Goal: Transaction & Acquisition: Obtain resource

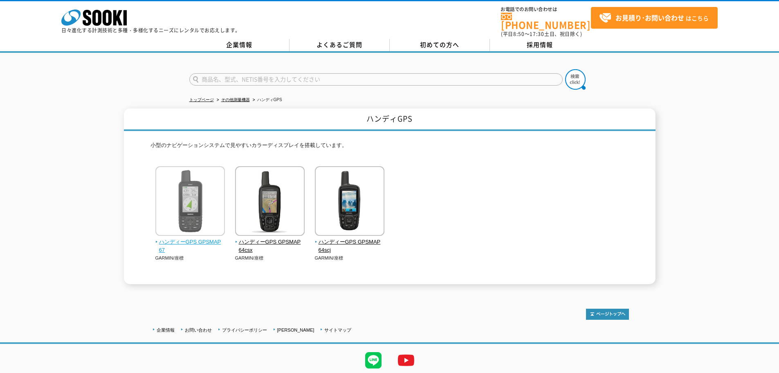
click at [203, 238] on span "ハンディーGPS GPSMAP 67" at bounding box center [190, 246] width 70 height 17
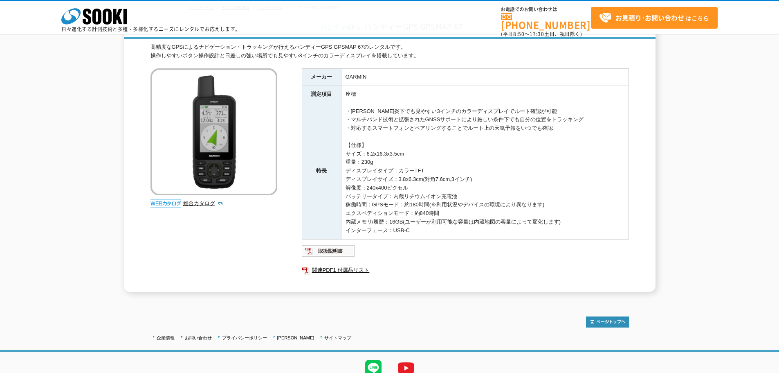
scroll to position [14, 0]
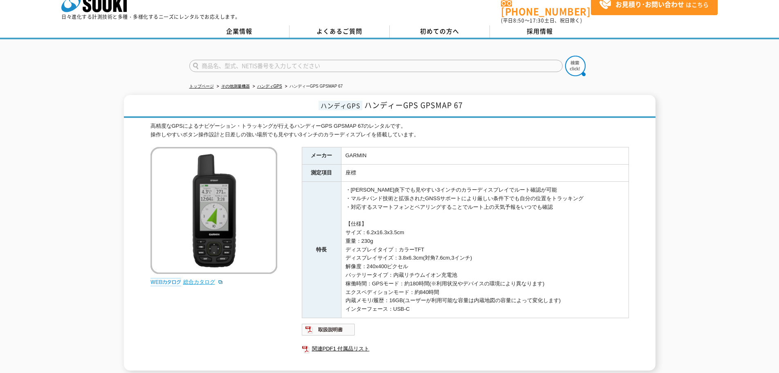
click at [198, 279] on link "総合カタログ" at bounding box center [203, 282] width 40 height 6
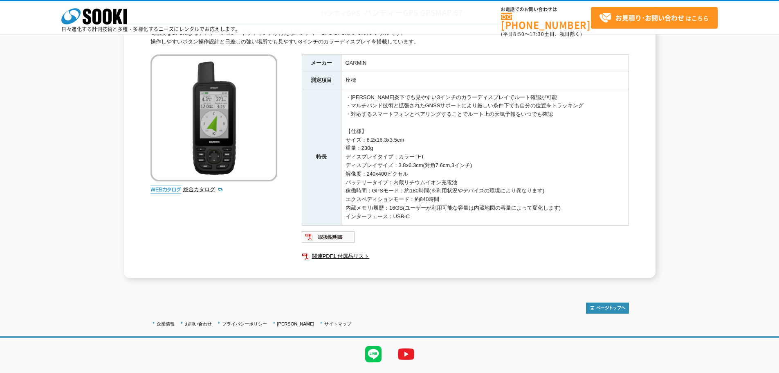
scroll to position [90, 0]
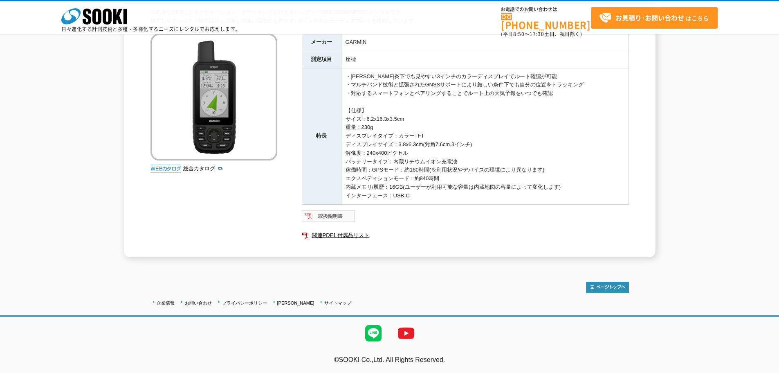
click at [334, 214] on img at bounding box center [329, 215] width 54 height 13
